Goal: Entertainment & Leisure: Browse casually

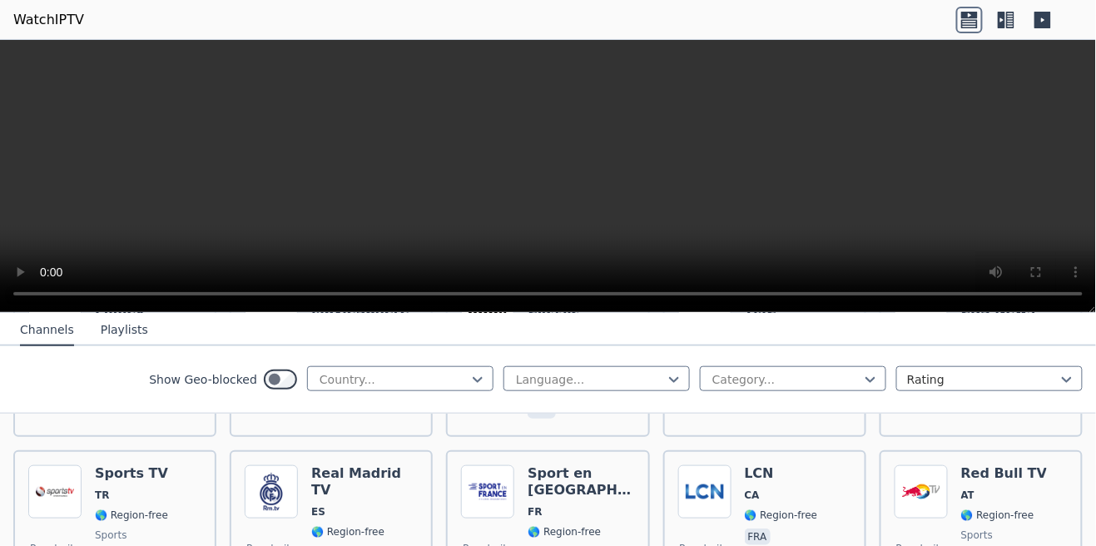
scroll to position [488, 0]
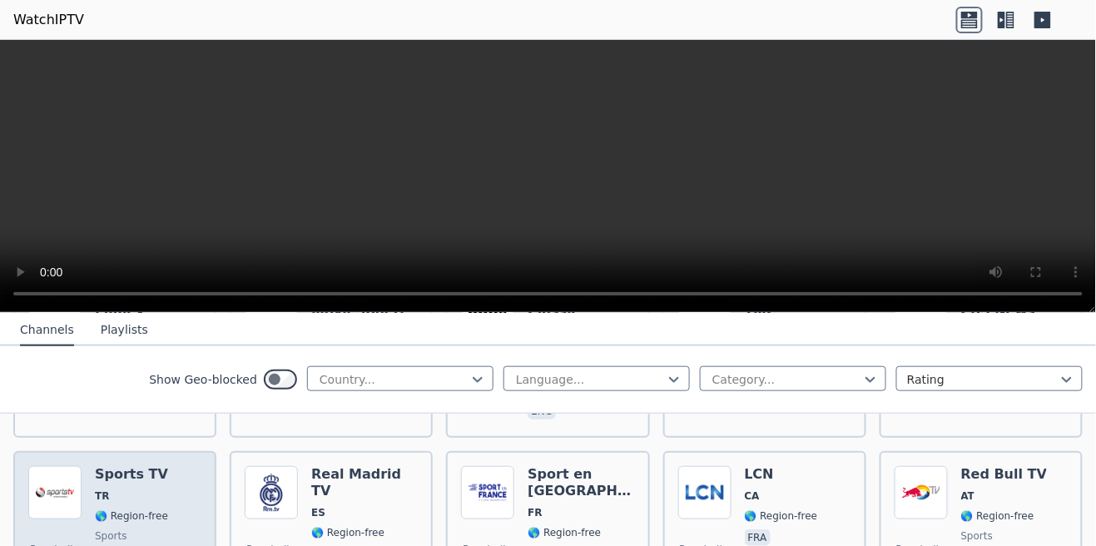
click at [50, 480] on img at bounding box center [54, 492] width 53 height 53
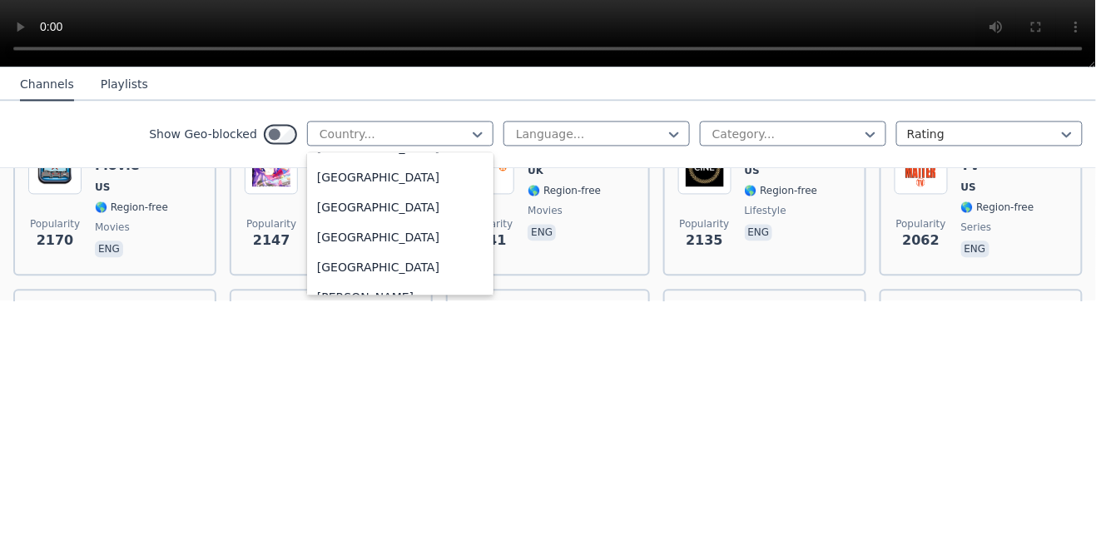
scroll to position [980, 0]
click at [377, 428] on div "[GEOGRAPHIC_DATA]" at bounding box center [400, 425] width 186 height 30
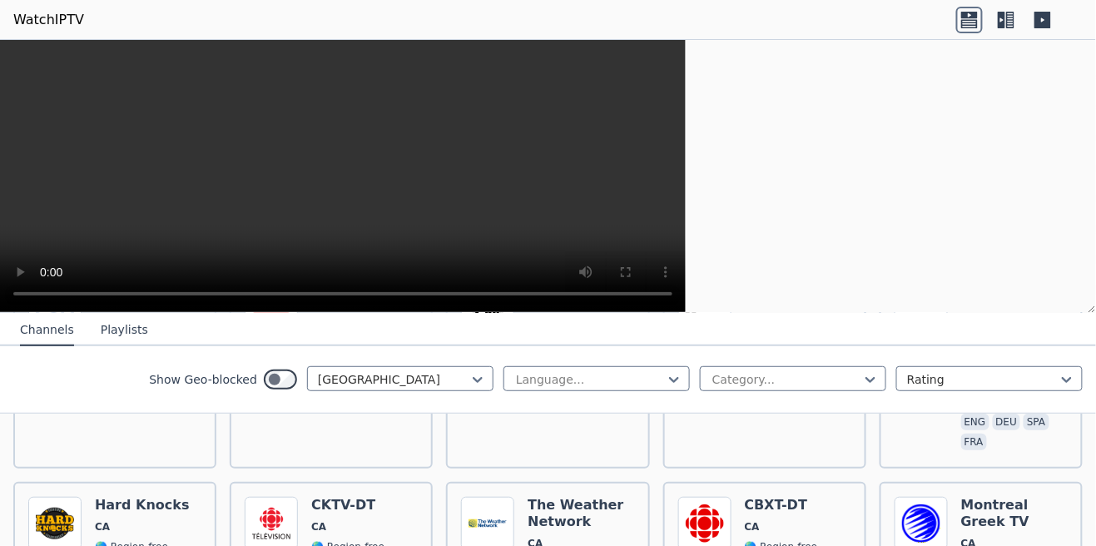
scroll to position [296, 0]
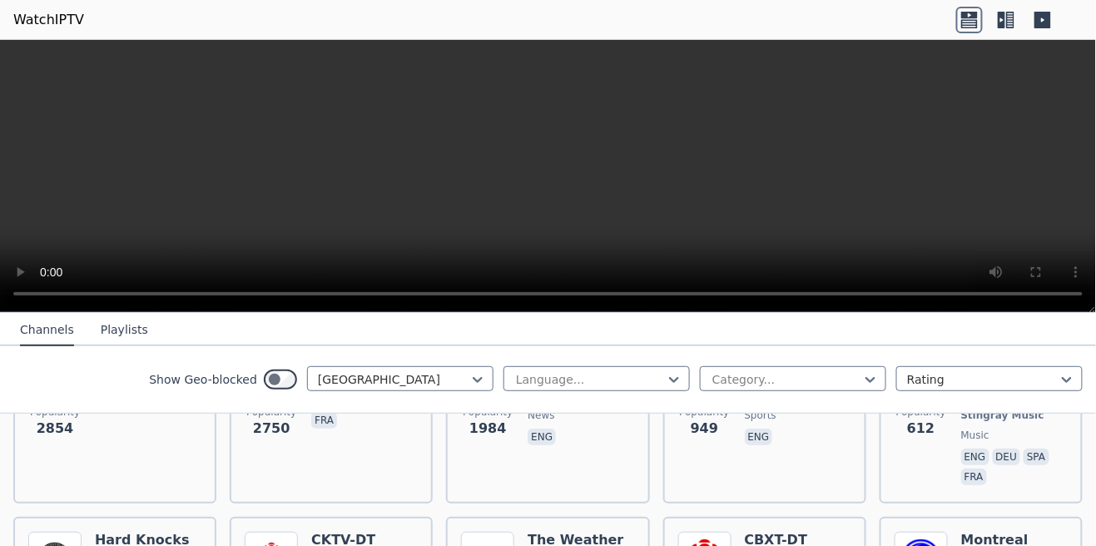
click at [1001, 31] on icon at bounding box center [1006, 20] width 27 height 27
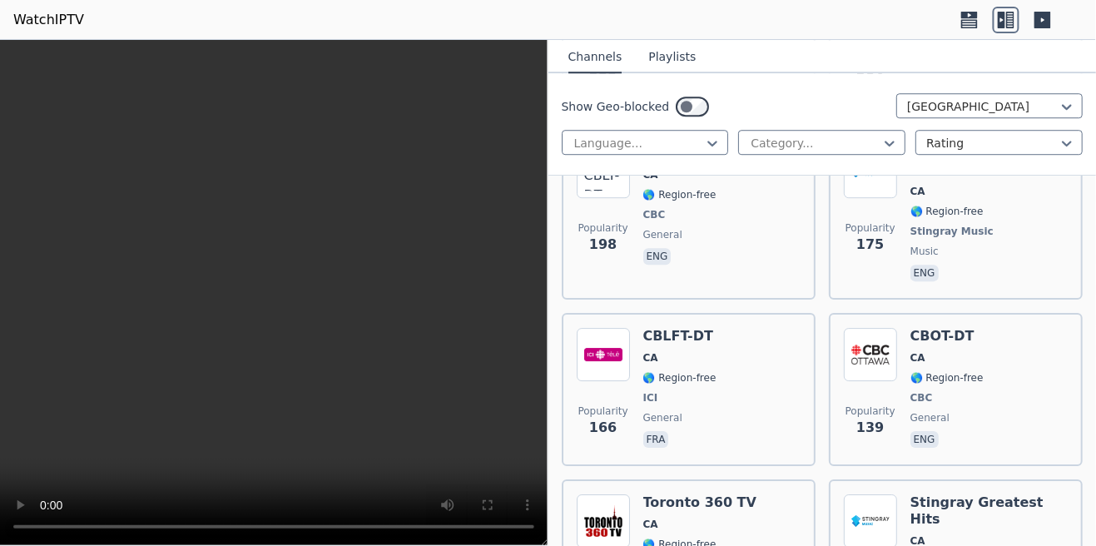
scroll to position [1226, 0]
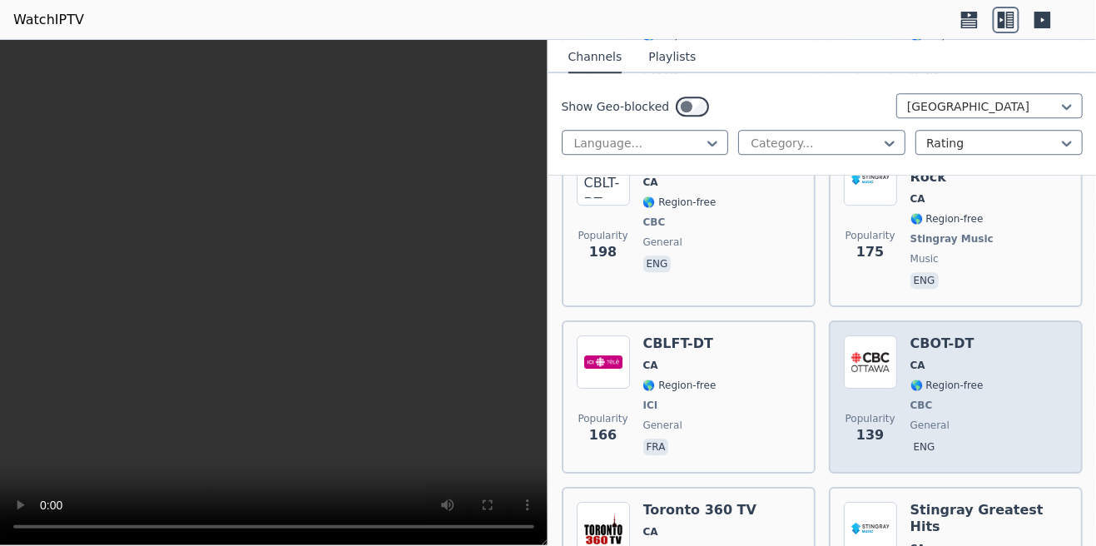
click at [884, 347] on img at bounding box center [870, 362] width 53 height 53
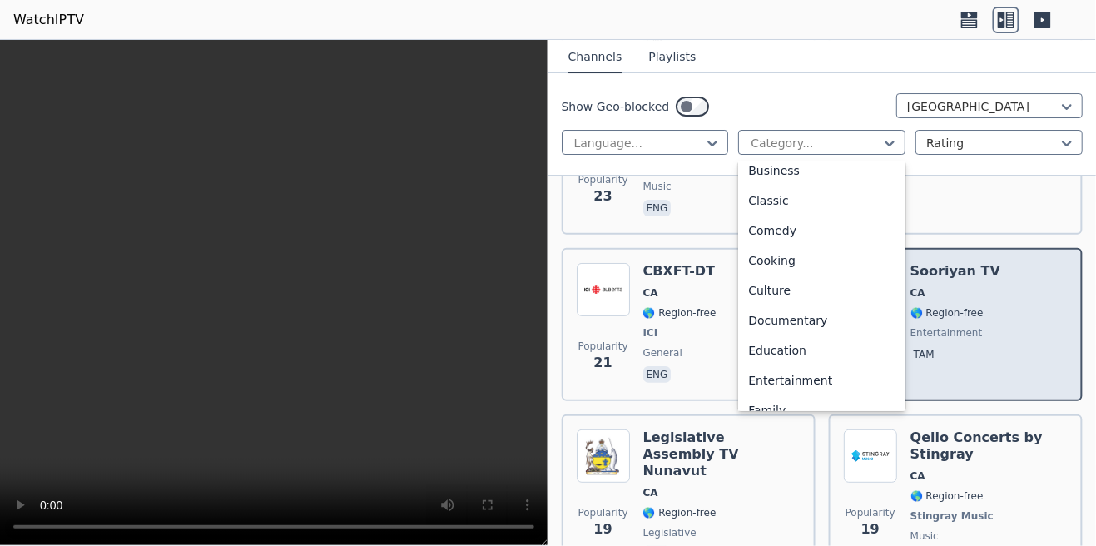
scroll to position [101, 0]
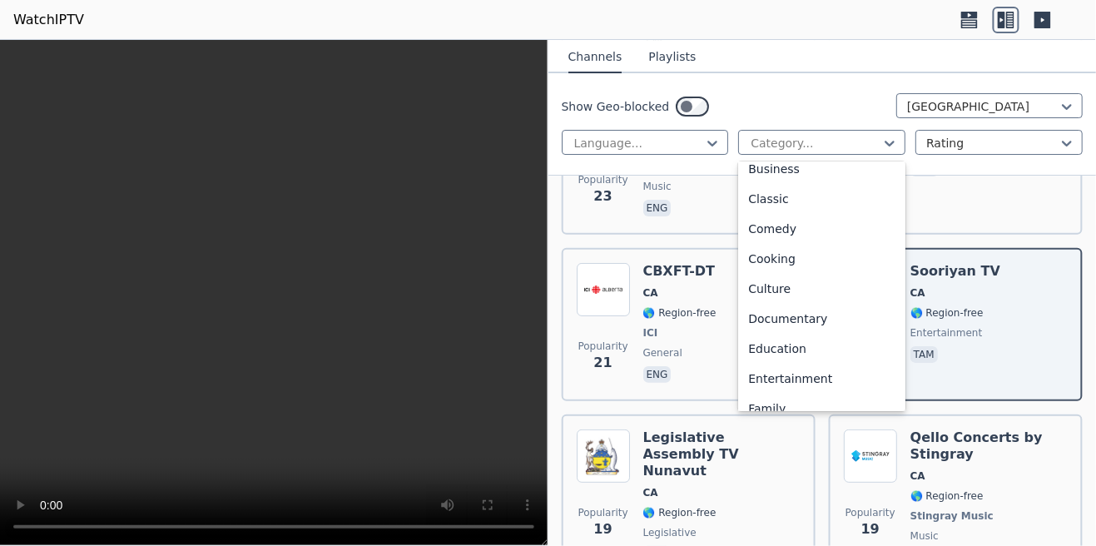
click at [849, 73] on div "Show Geo-blocked Canada Language... 27 results available. Use Up and Down to ch…" at bounding box center [823, 124] width 549 height 102
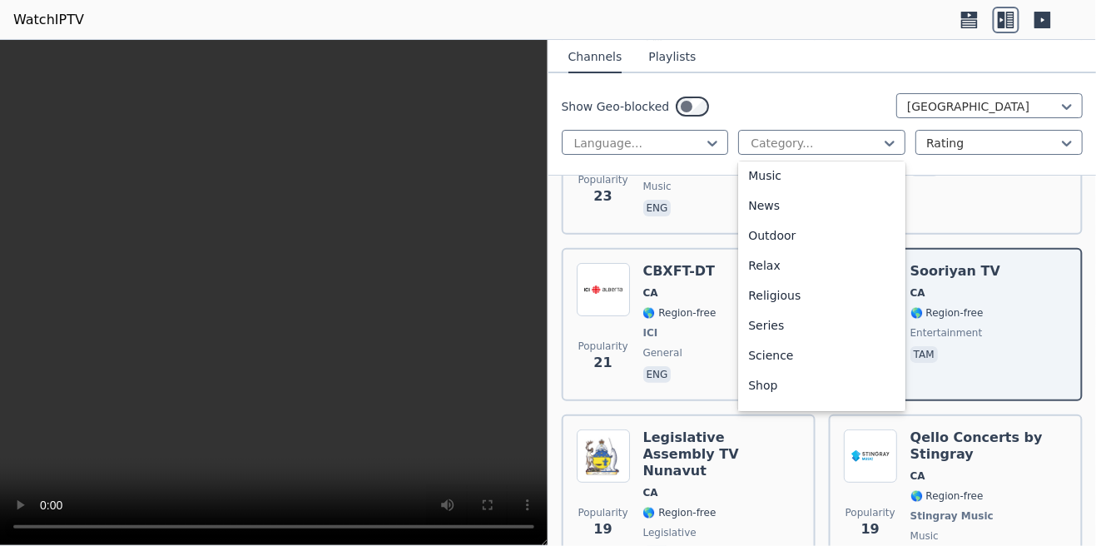
scroll to position [566, 0]
click at [860, 73] on div "Show Geo-blocked Canada Language... 27 results available. Use Up and Down to ch…" at bounding box center [823, 124] width 549 height 102
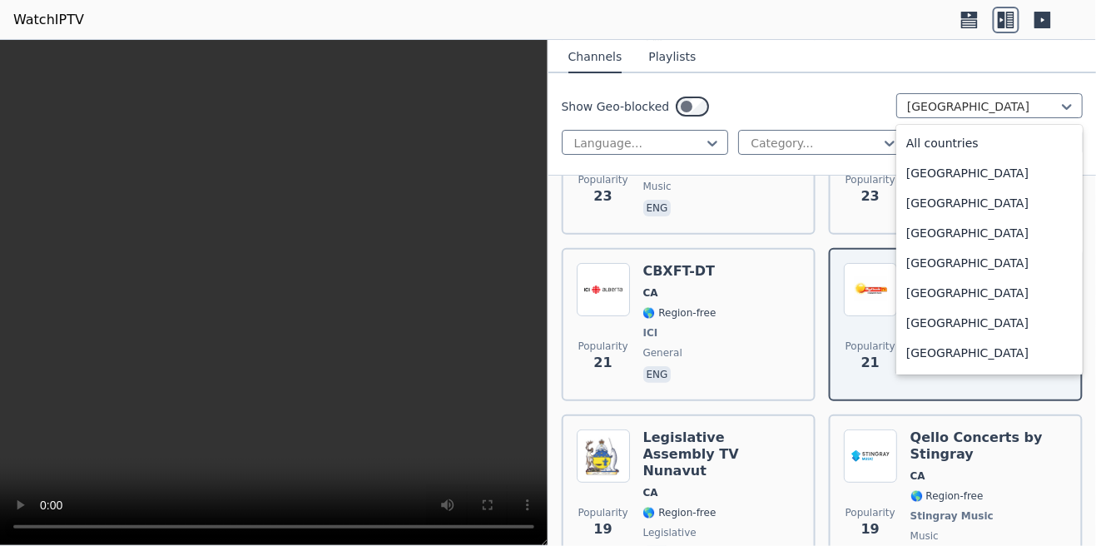
scroll to position [783, 0]
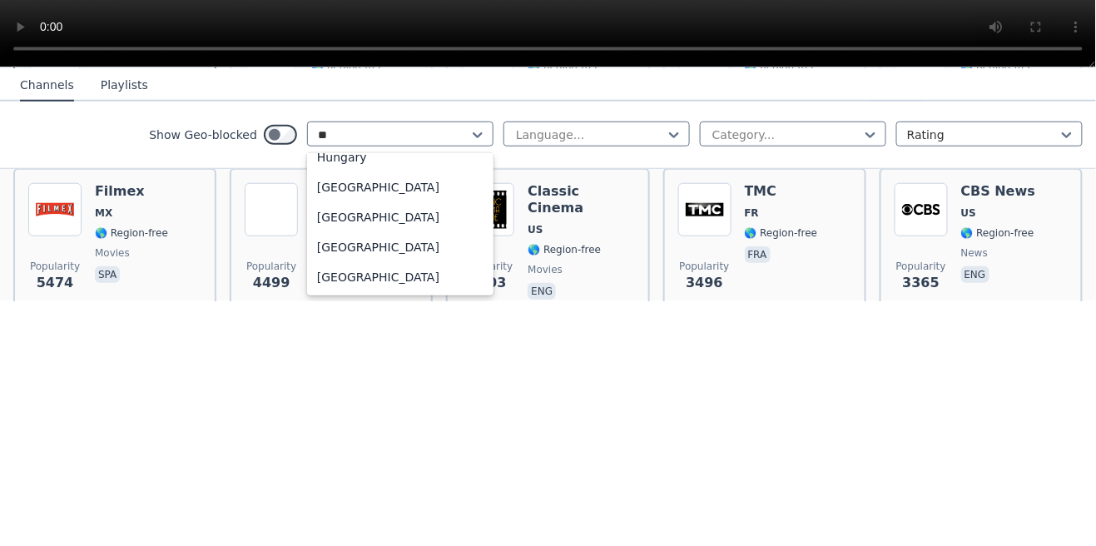
scroll to position [370, 0]
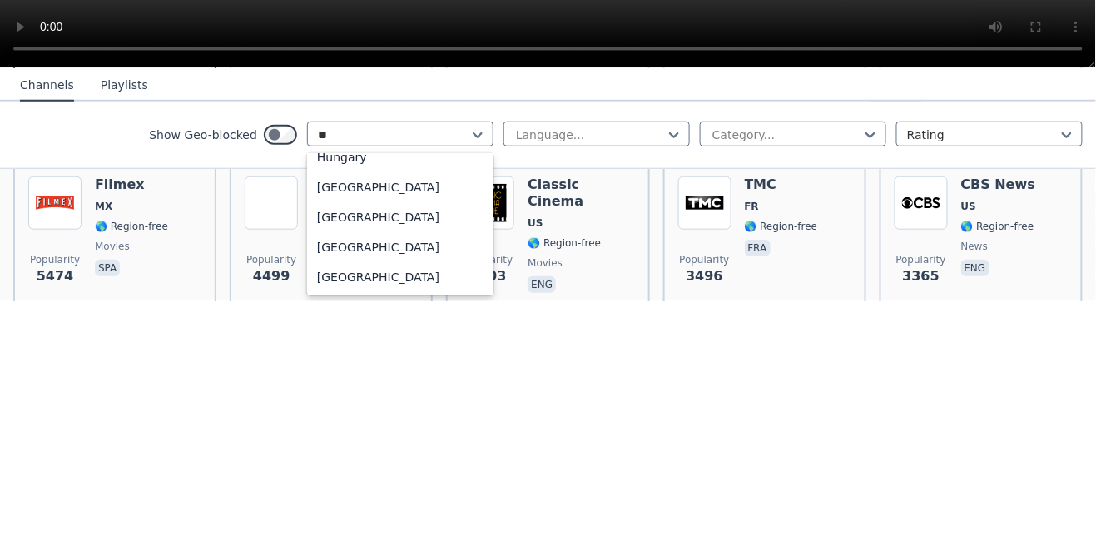
type input "*"
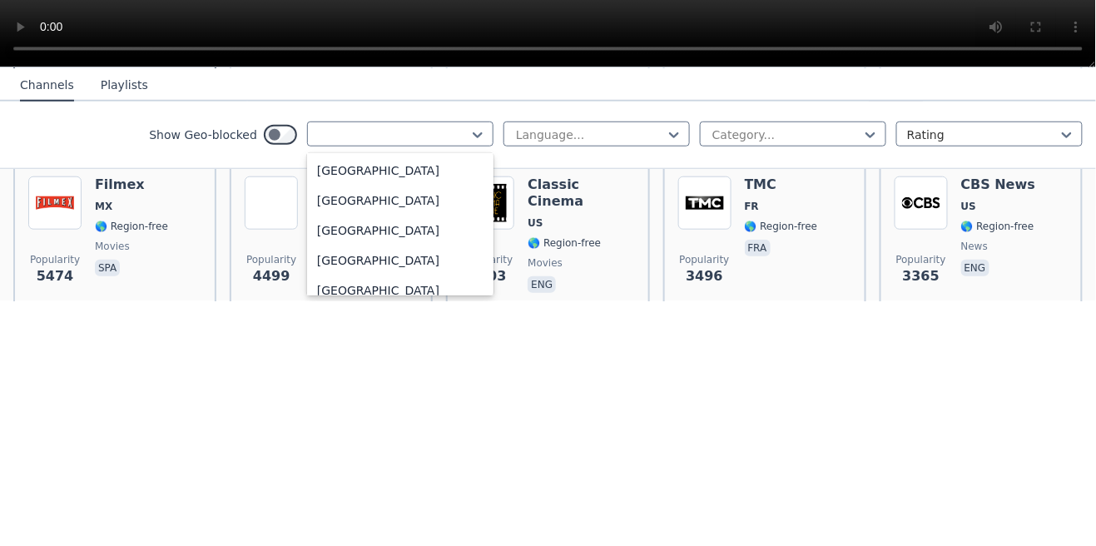
scroll to position [2548, 0]
click at [133, 340] on button "Playlists" at bounding box center [124, 331] width 47 height 32
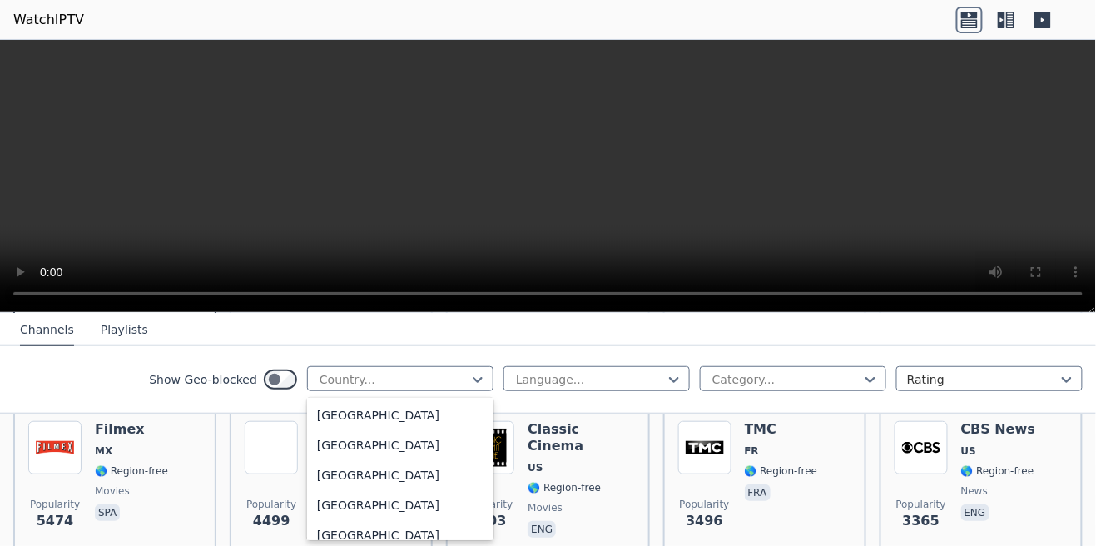
scroll to position [8, 0]
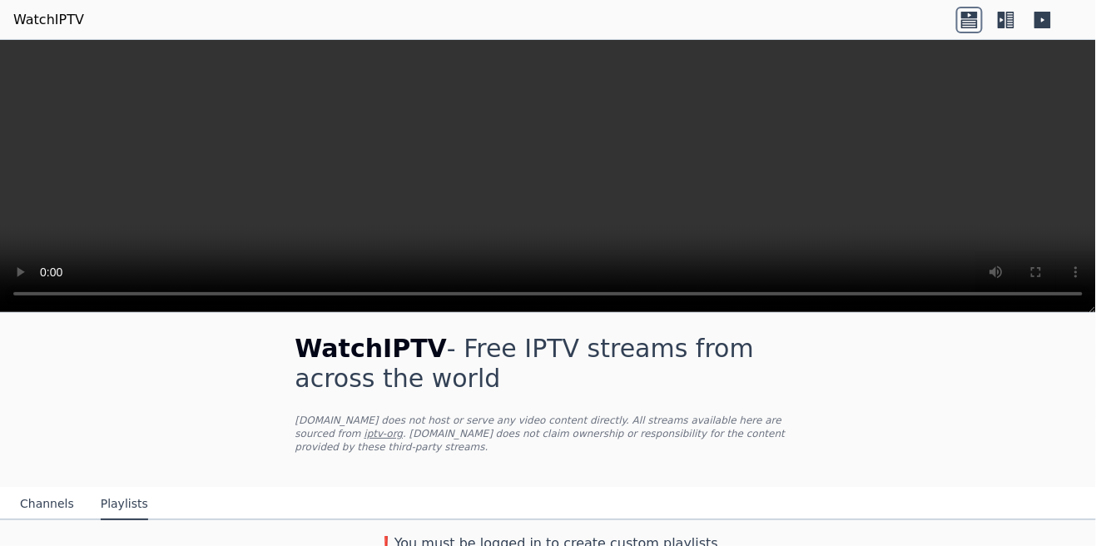
click at [43, 489] on button "Channels" at bounding box center [47, 505] width 54 height 32
click at [59, 502] on button "Channels" at bounding box center [47, 505] width 54 height 32
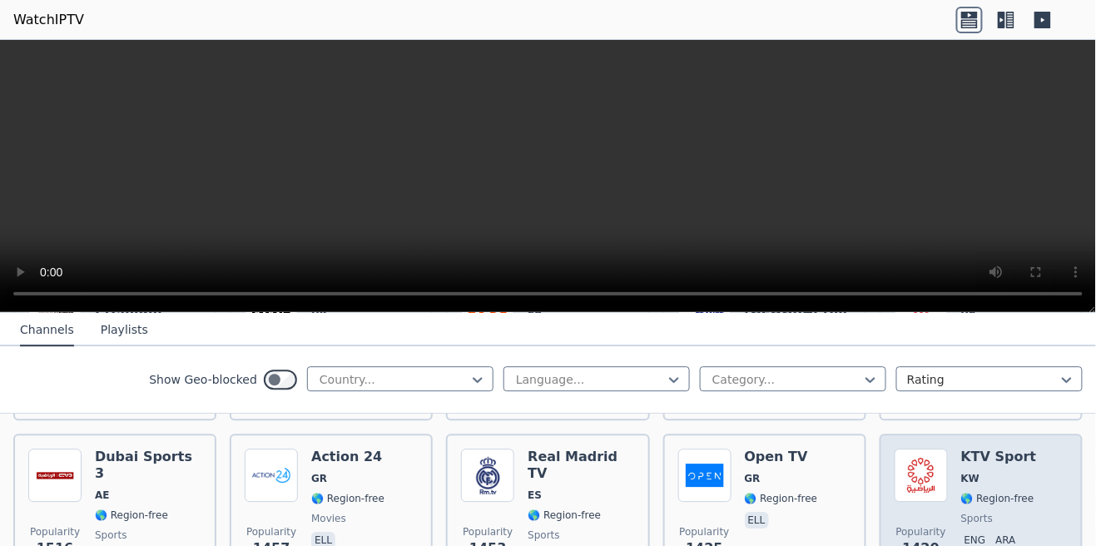
click at [941, 467] on img at bounding box center [921, 475] width 53 height 53
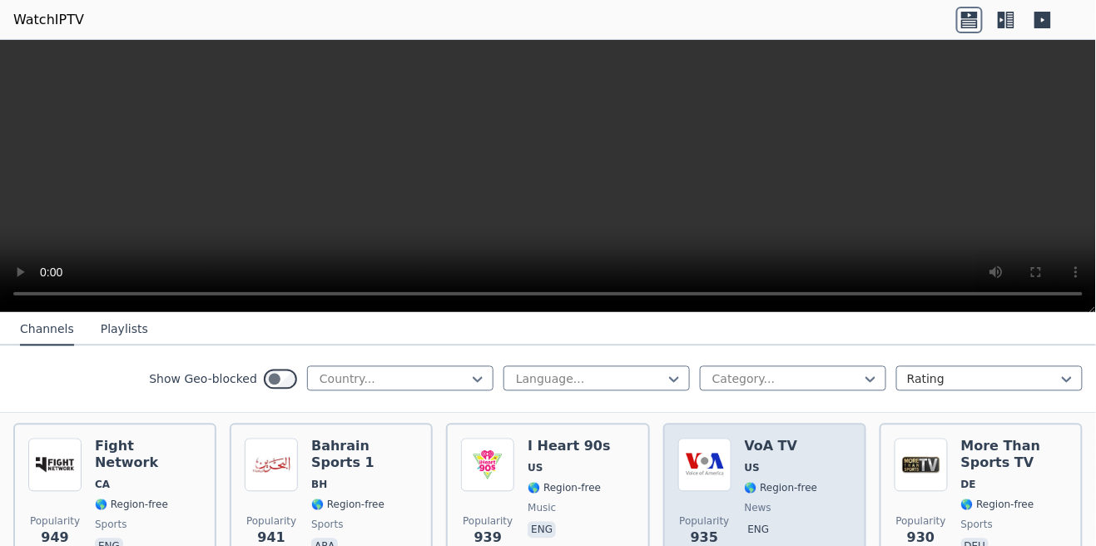
click at [801, 482] on span "🌎 Region-free" at bounding box center [781, 488] width 73 height 13
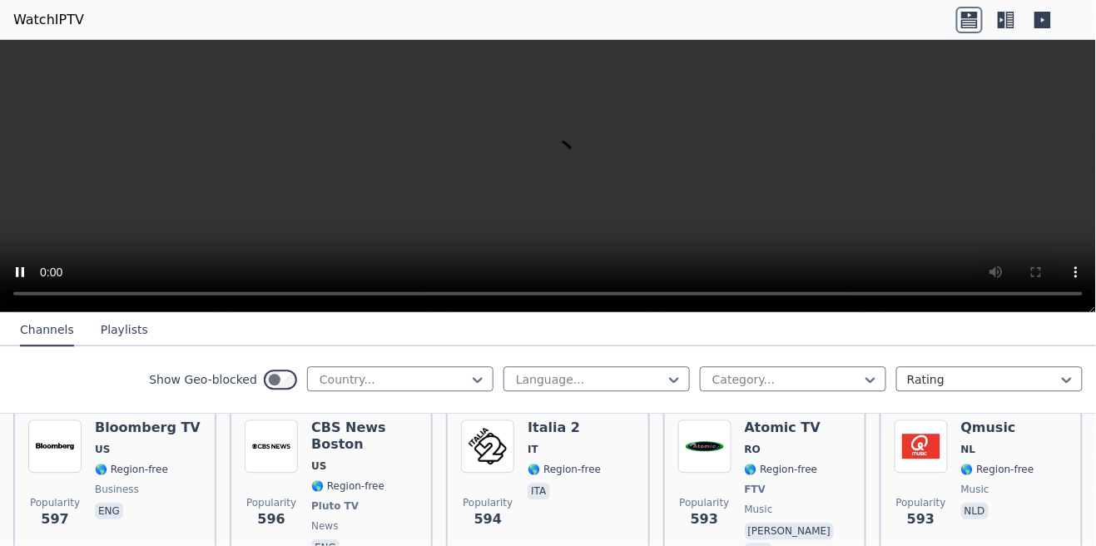
scroll to position [4600, 0]
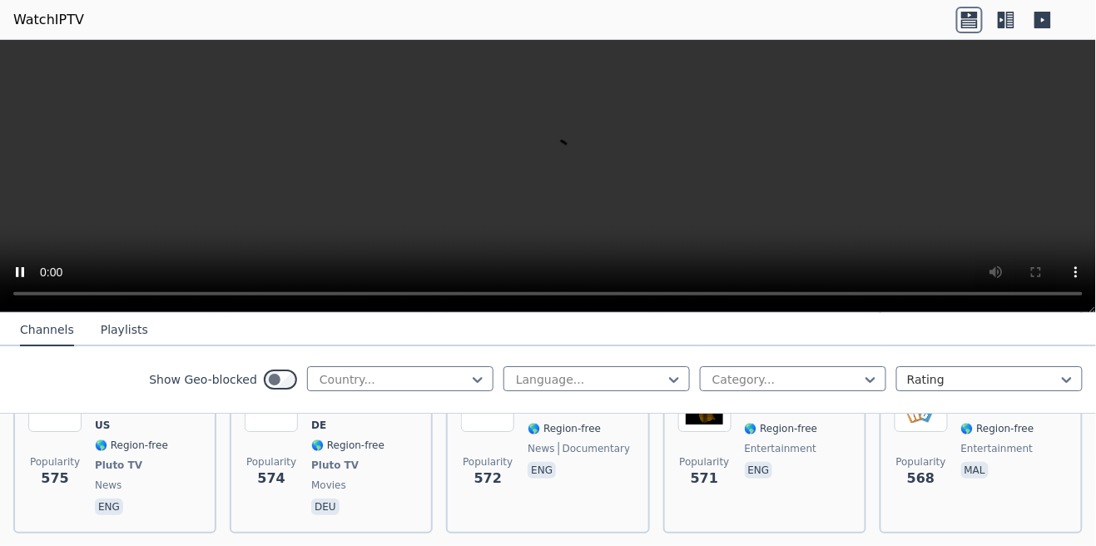
scroll to position [5002, 0]
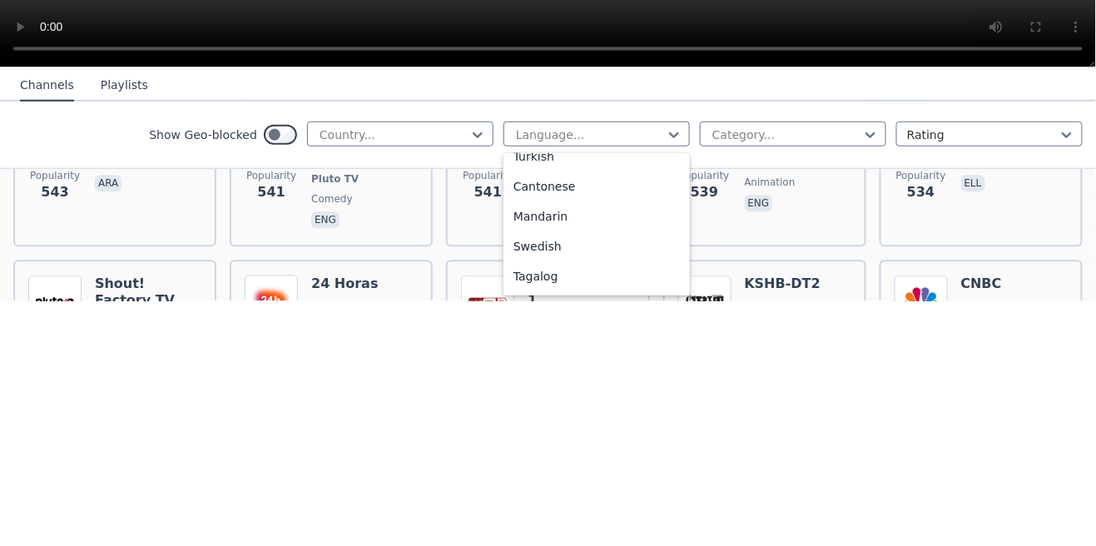
scroll to position [447, 0]
click at [579, 457] on div "Mandarin" at bounding box center [597, 449] width 186 height 30
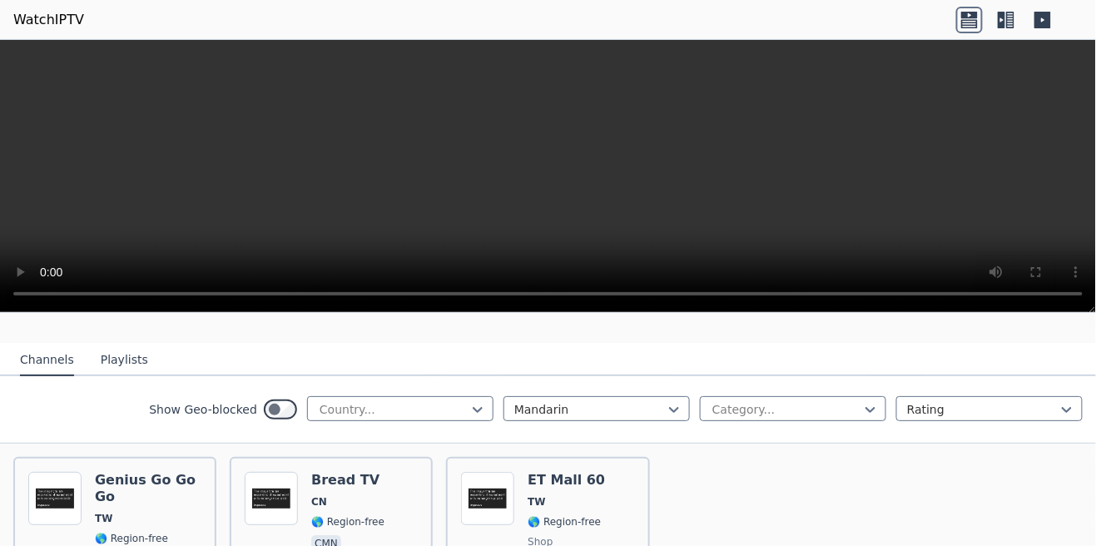
scroll to position [125, 0]
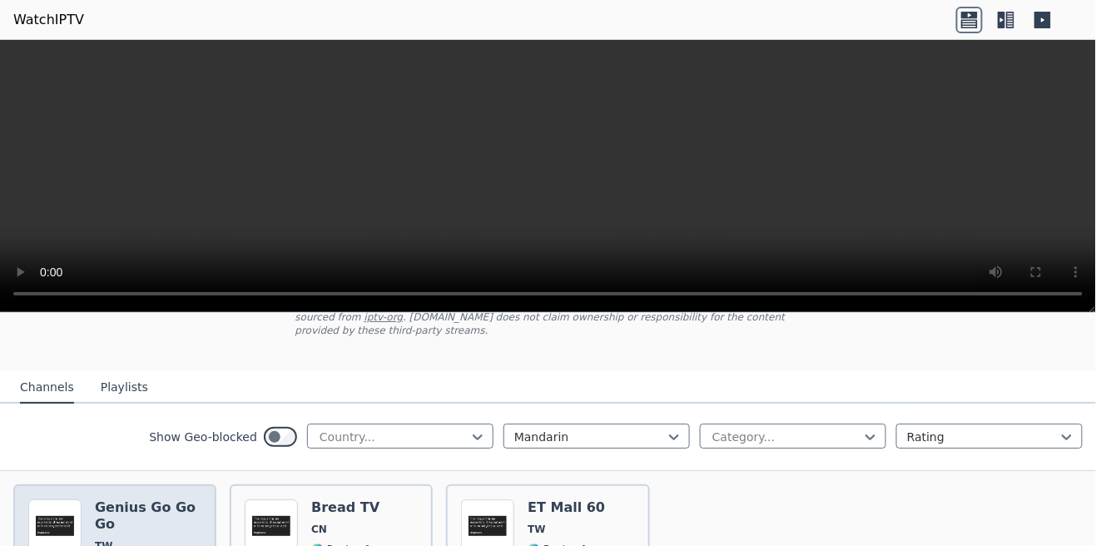
click at [77, 529] on img at bounding box center [54, 526] width 53 height 53
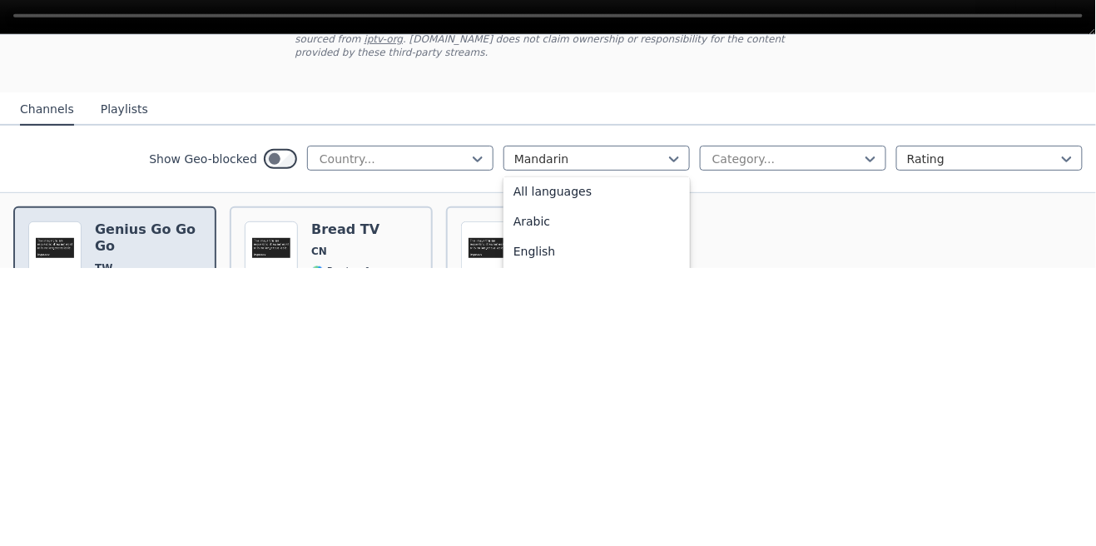
scroll to position [0, 0]
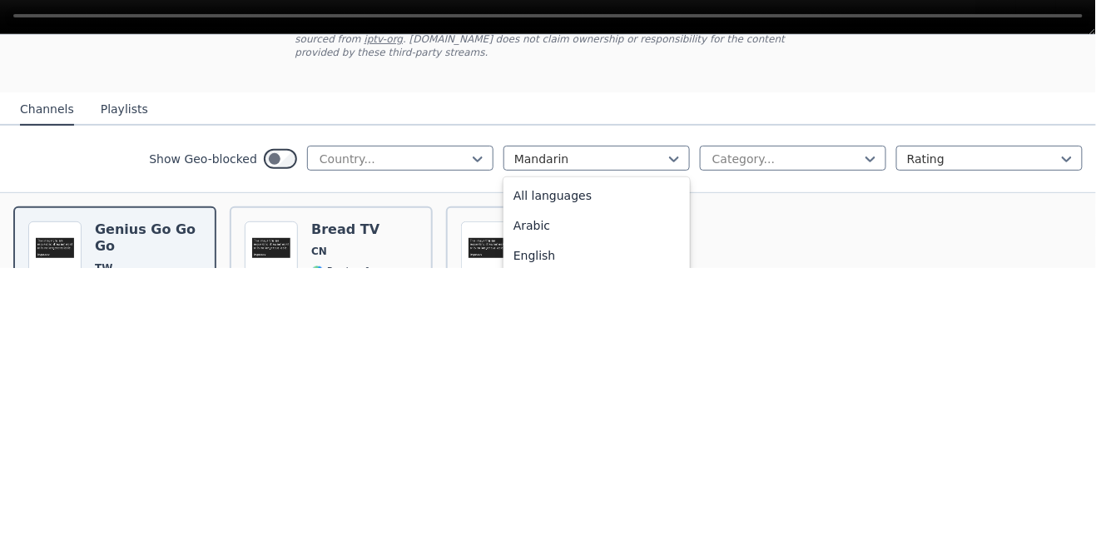
click at [598, 460] on div "All languages" at bounding box center [597, 474] width 186 height 30
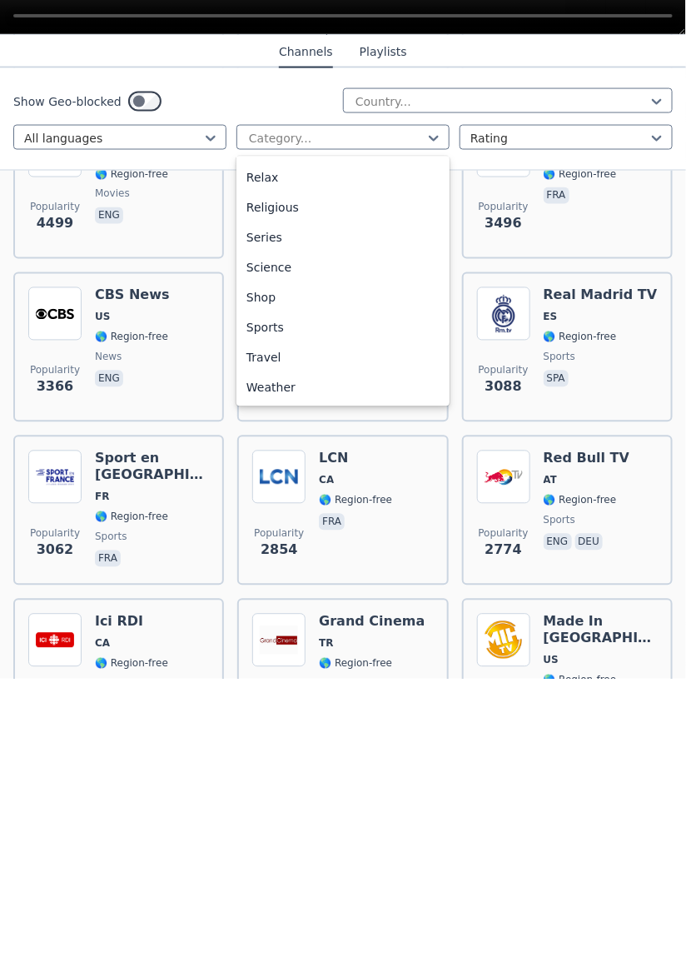
scroll to position [622, 0]
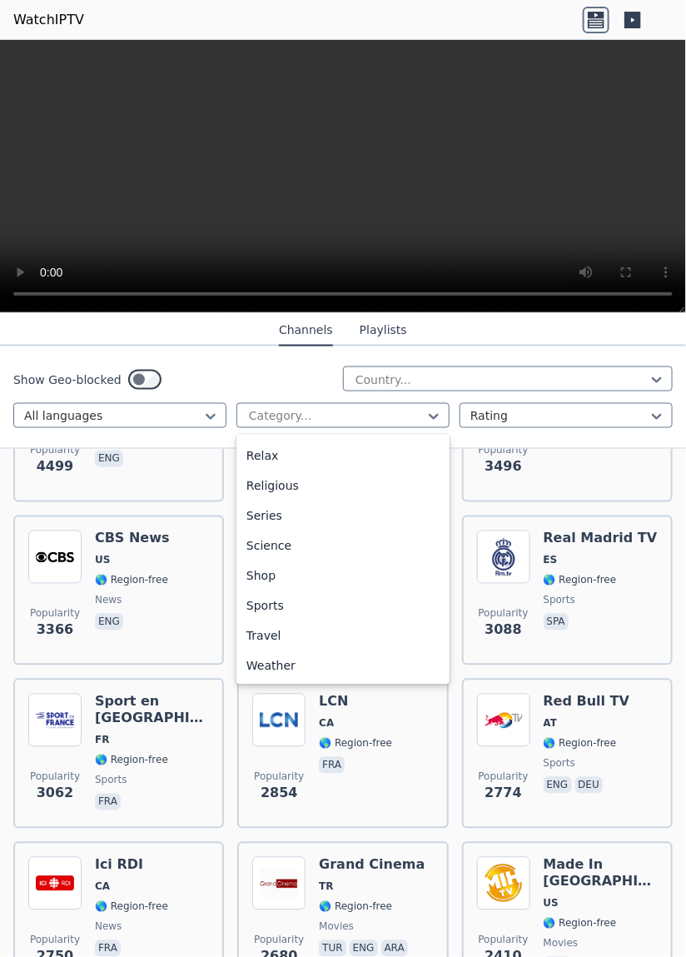
click at [317, 545] on div "Sports" at bounding box center [342, 606] width 213 height 30
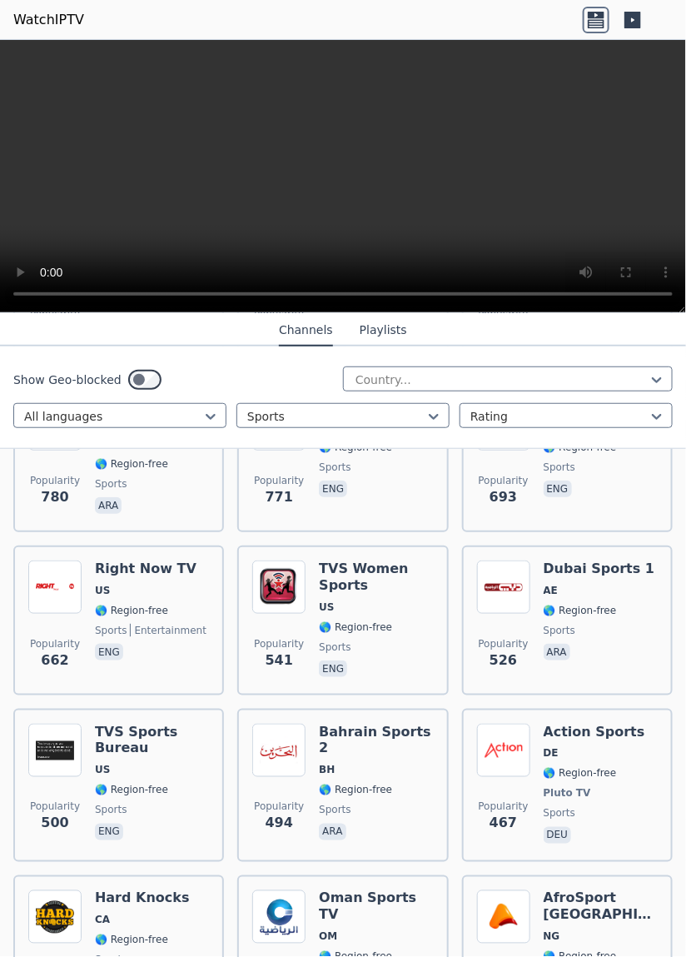
scroll to position [1757, 0]
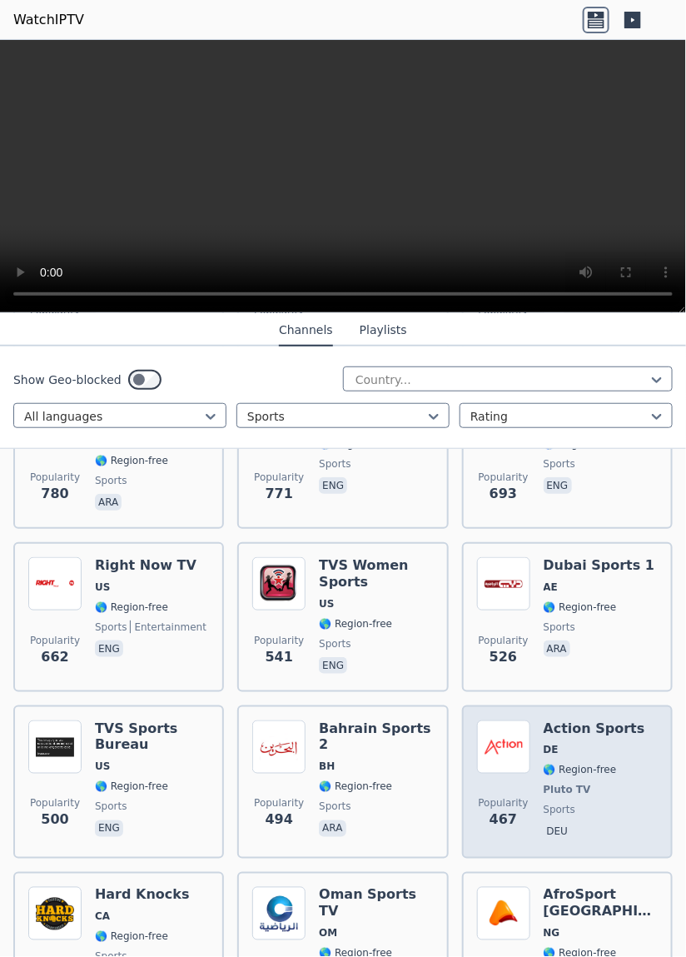
click at [599, 545] on div "Action Sports DE 🌎 Region-free Pluto TV sports deu" at bounding box center [595, 781] width 102 height 123
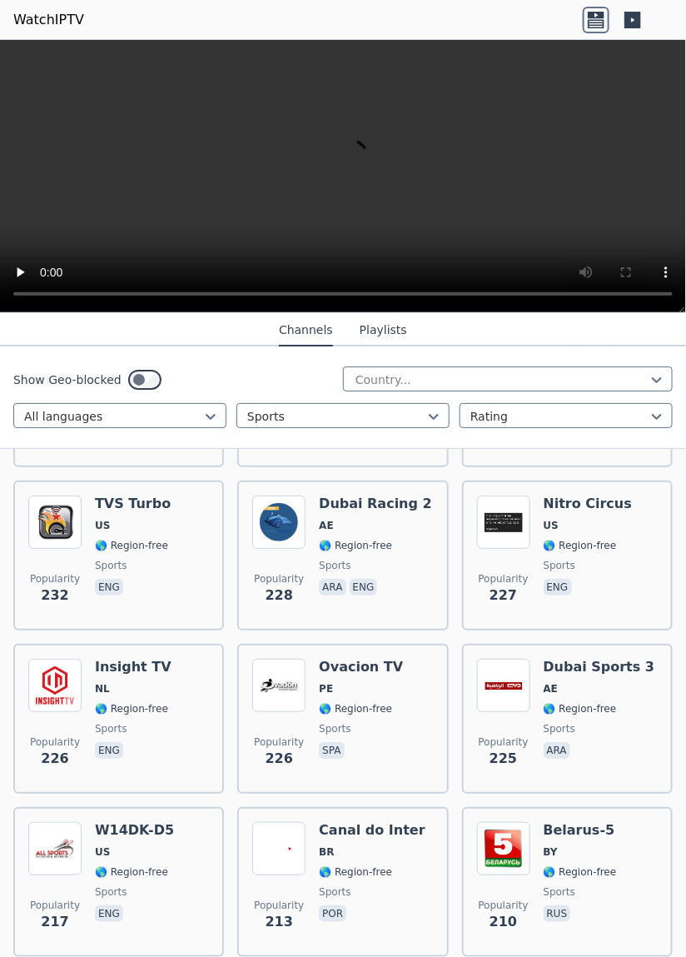
scroll to position [0, 0]
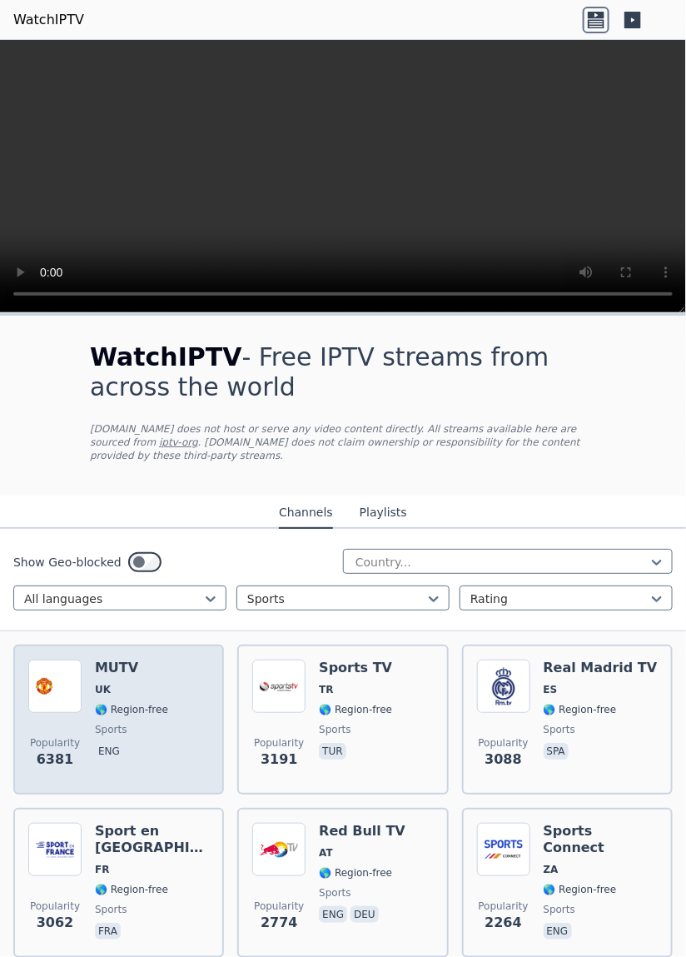
click at [162, 545] on div "Popularity 6381 MUTV UK 🌎 Region-free sports eng" at bounding box center [118, 719] width 181 height 120
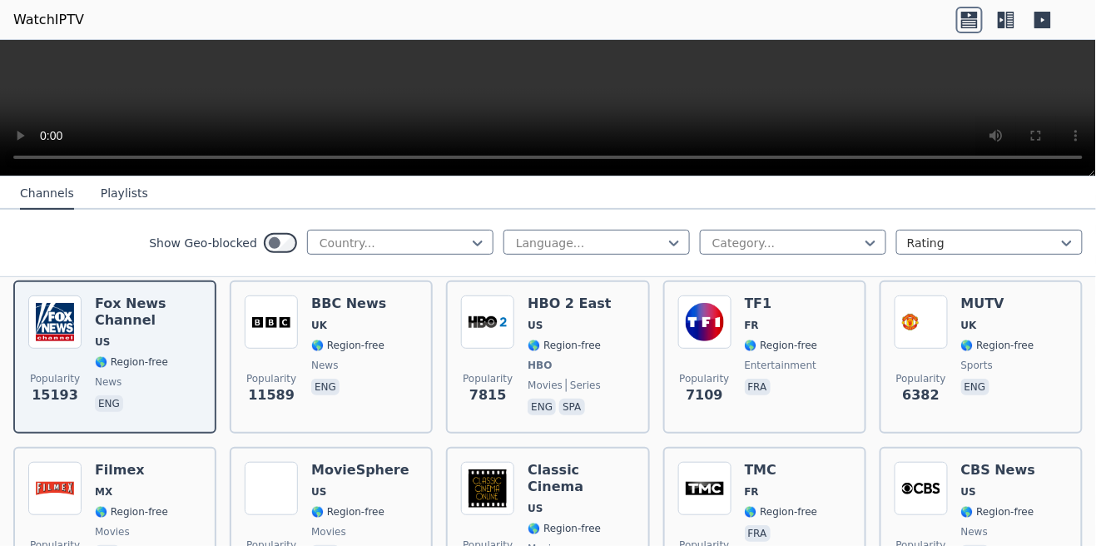
scroll to position [195, 0]
